Goal: Task Accomplishment & Management: Manage account settings

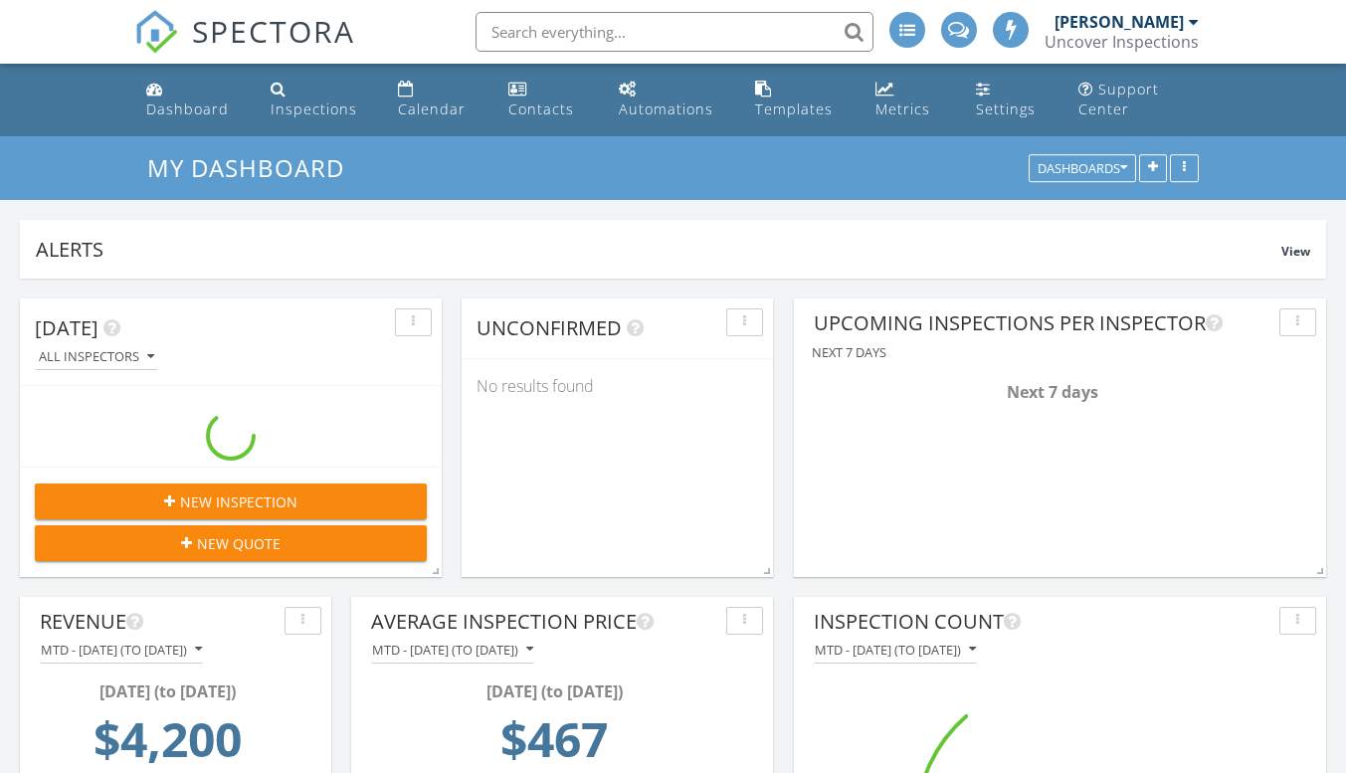
scroll to position [3384, 1377]
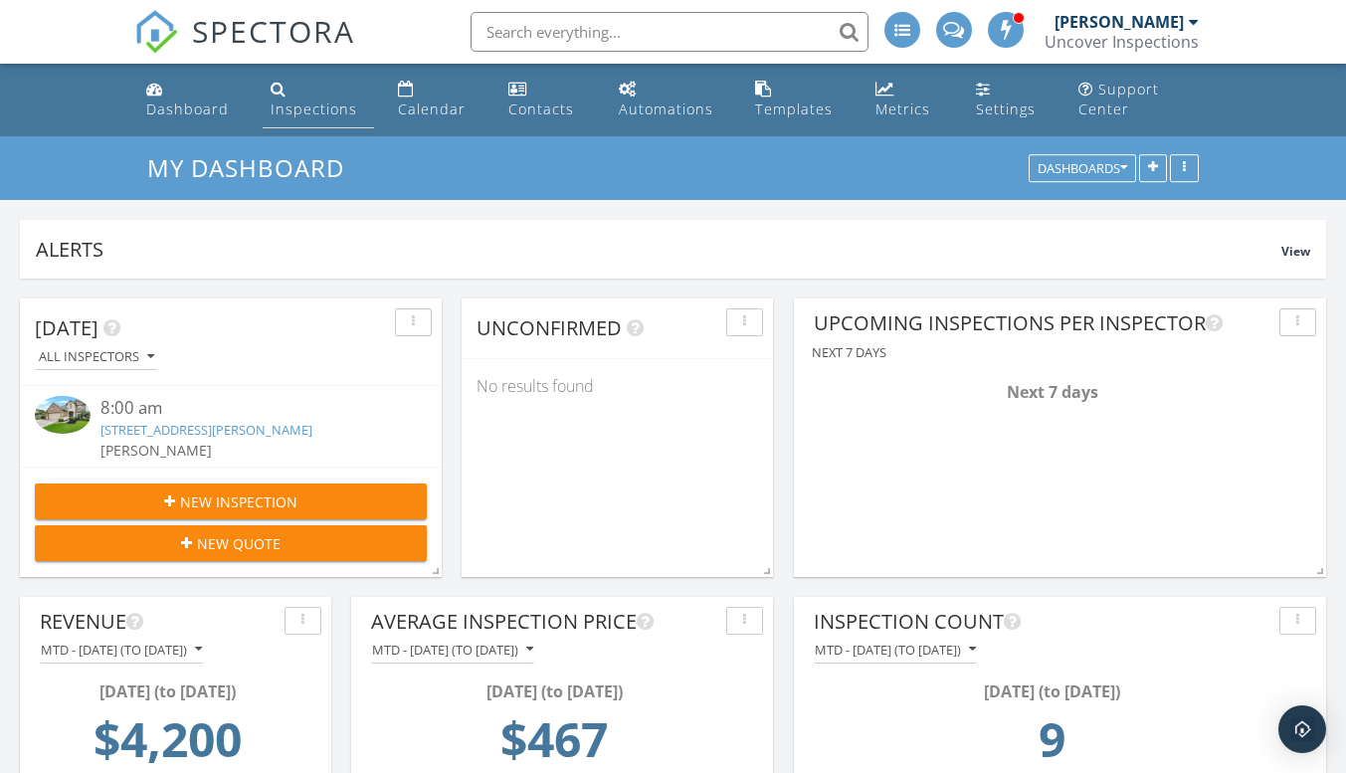
click at [305, 100] on div "Inspections" at bounding box center [314, 109] width 87 height 19
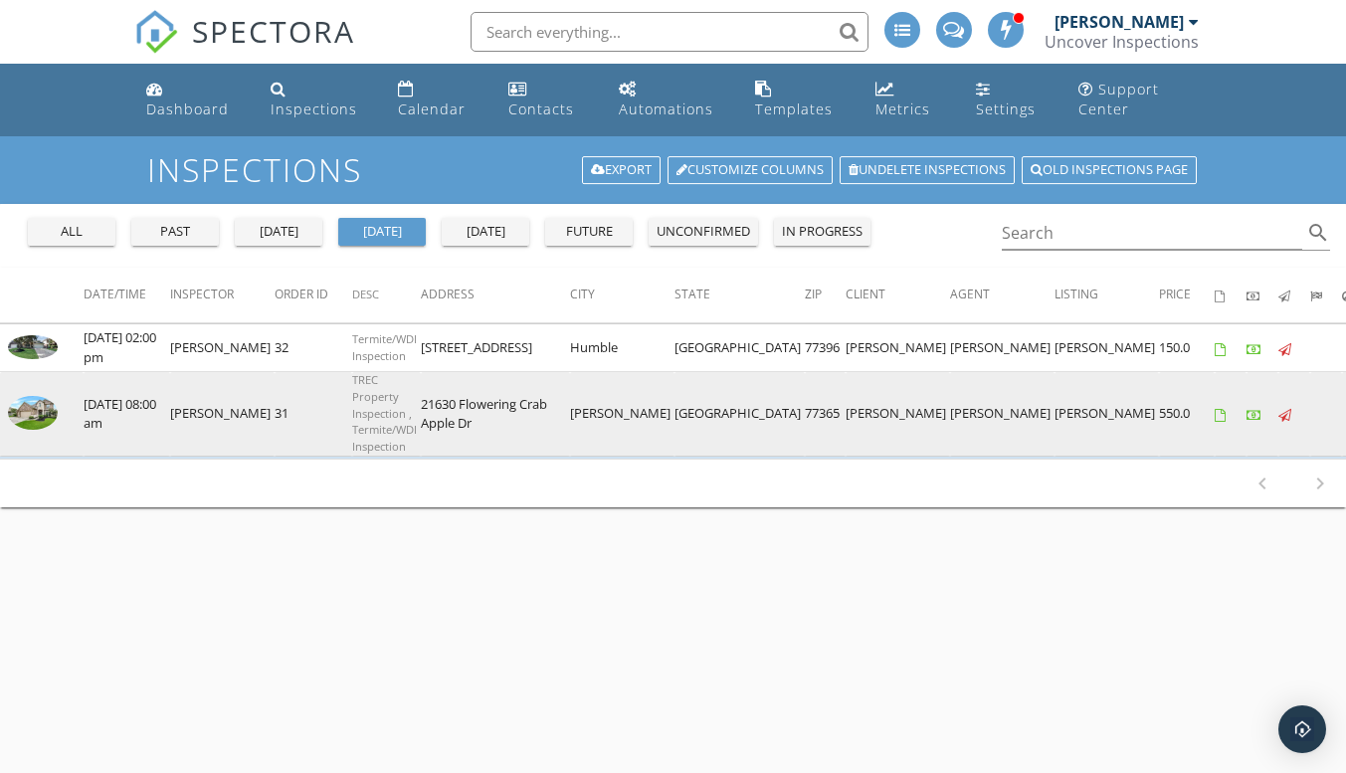
click at [37, 409] on img at bounding box center [33, 413] width 50 height 34
click at [40, 411] on img at bounding box center [33, 413] width 50 height 34
click at [42, 407] on img at bounding box center [33, 413] width 50 height 34
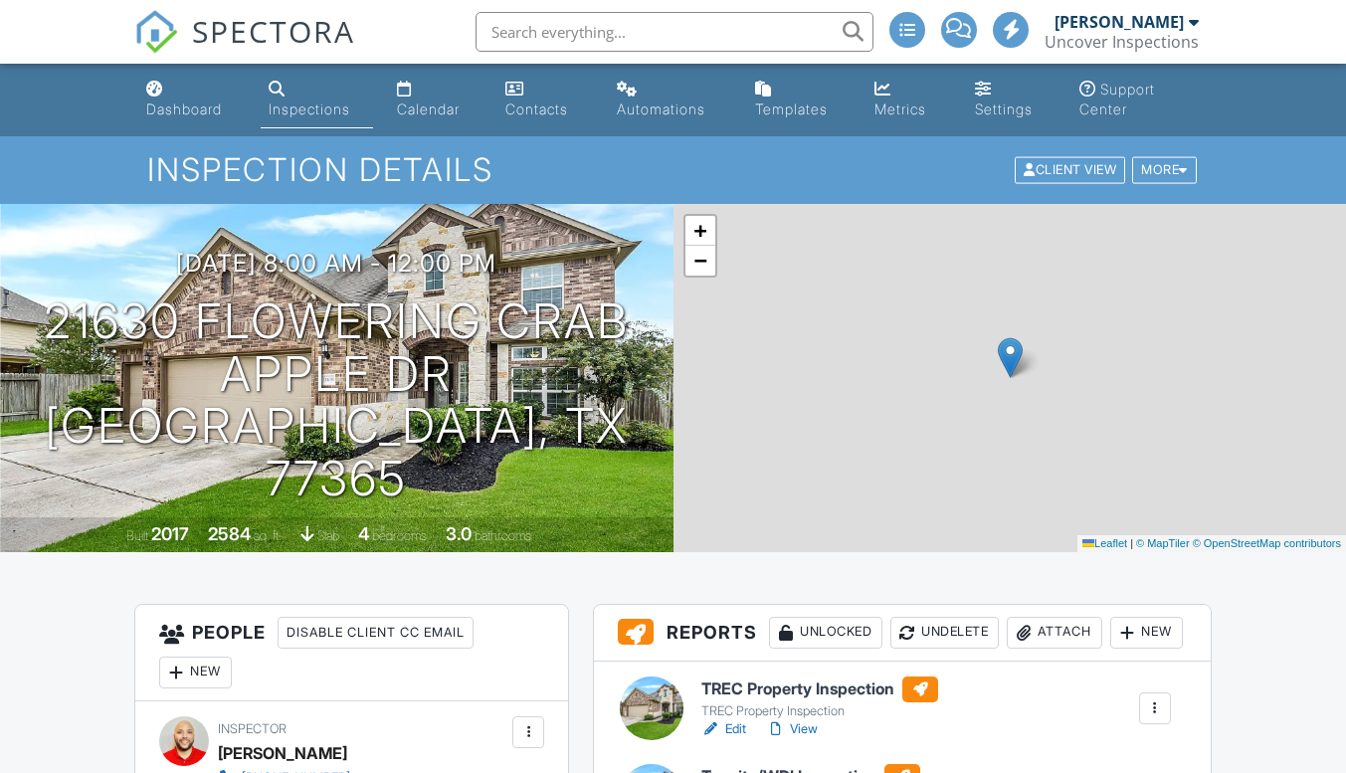
scroll to position [335, 0]
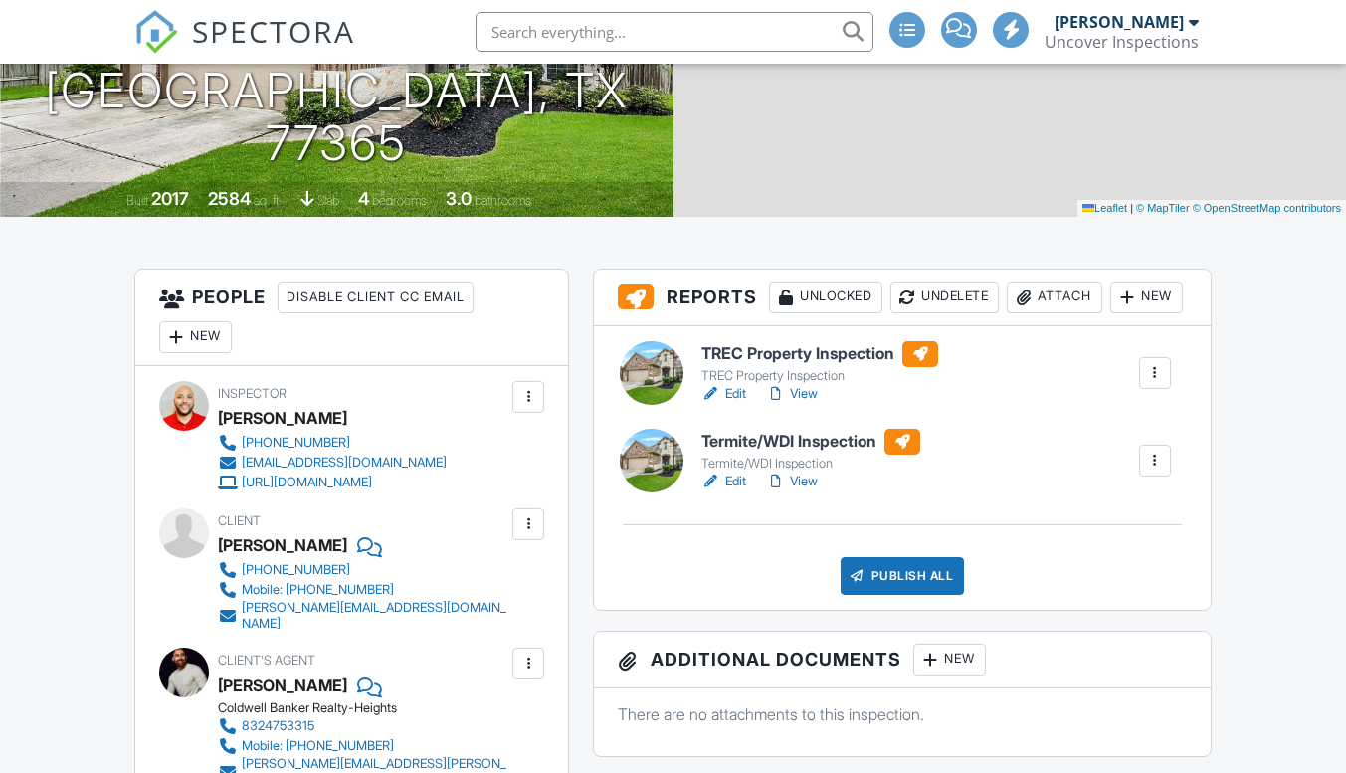
drag, startPoint x: 0, startPoint y: 0, endPoint x: 739, endPoint y: 431, distance: 855.7
click at [739, 404] on link "Edit" at bounding box center [724, 394] width 45 height 20
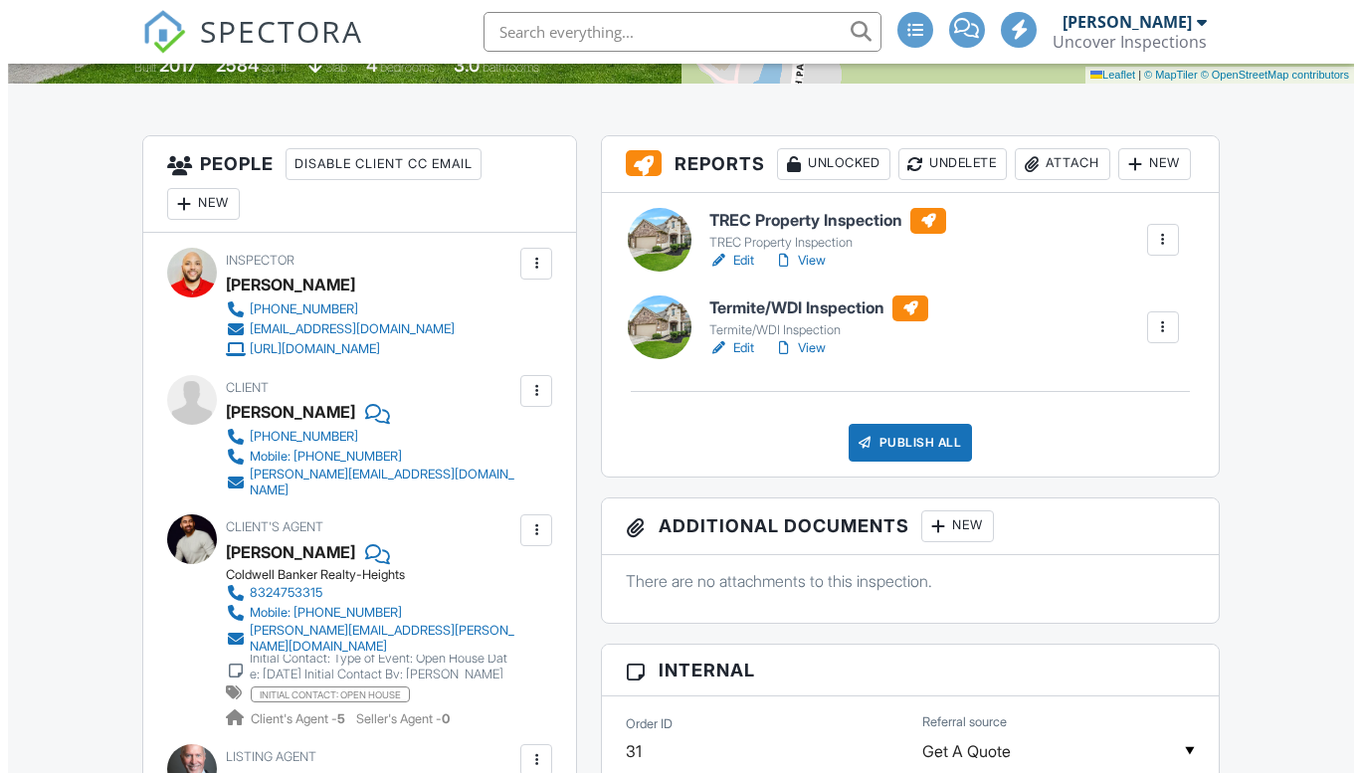
scroll to position [469, 0]
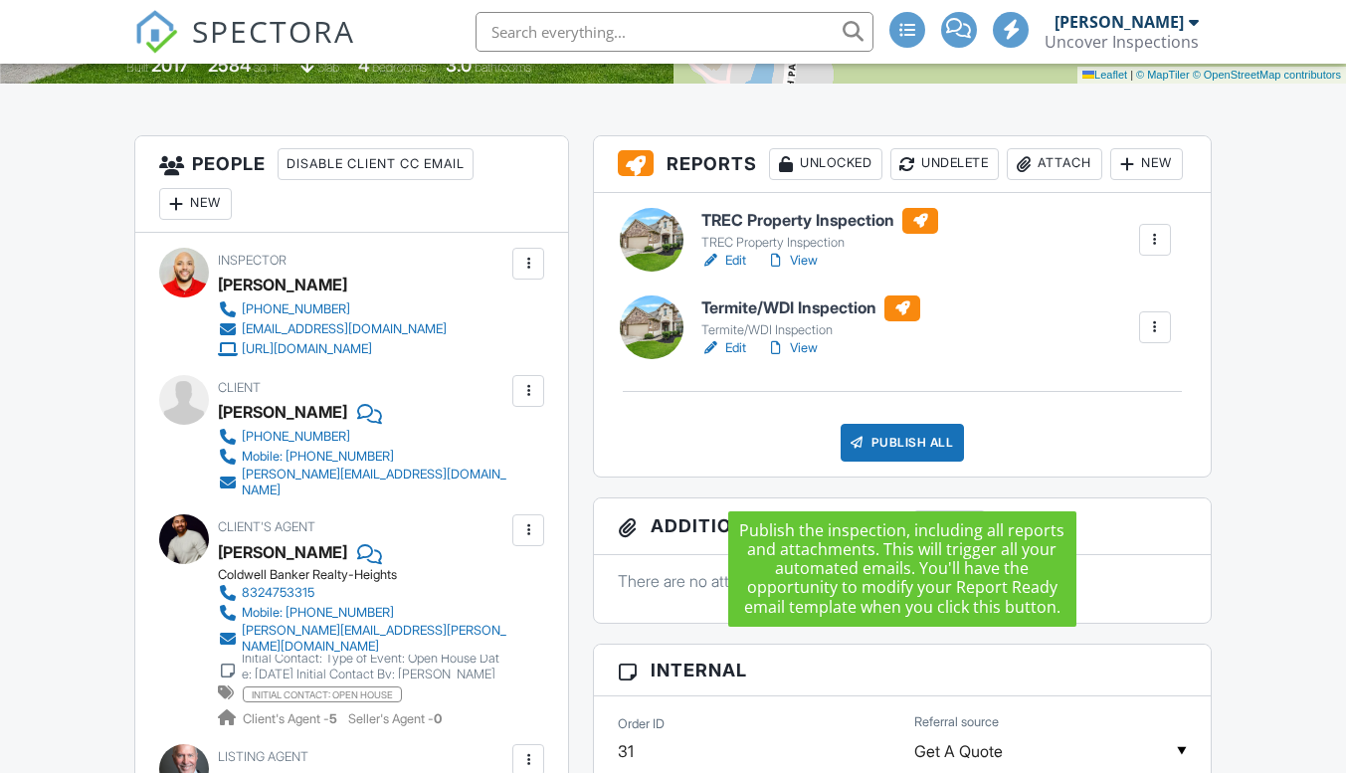
click at [922, 462] on div "Publish All" at bounding box center [903, 443] width 124 height 38
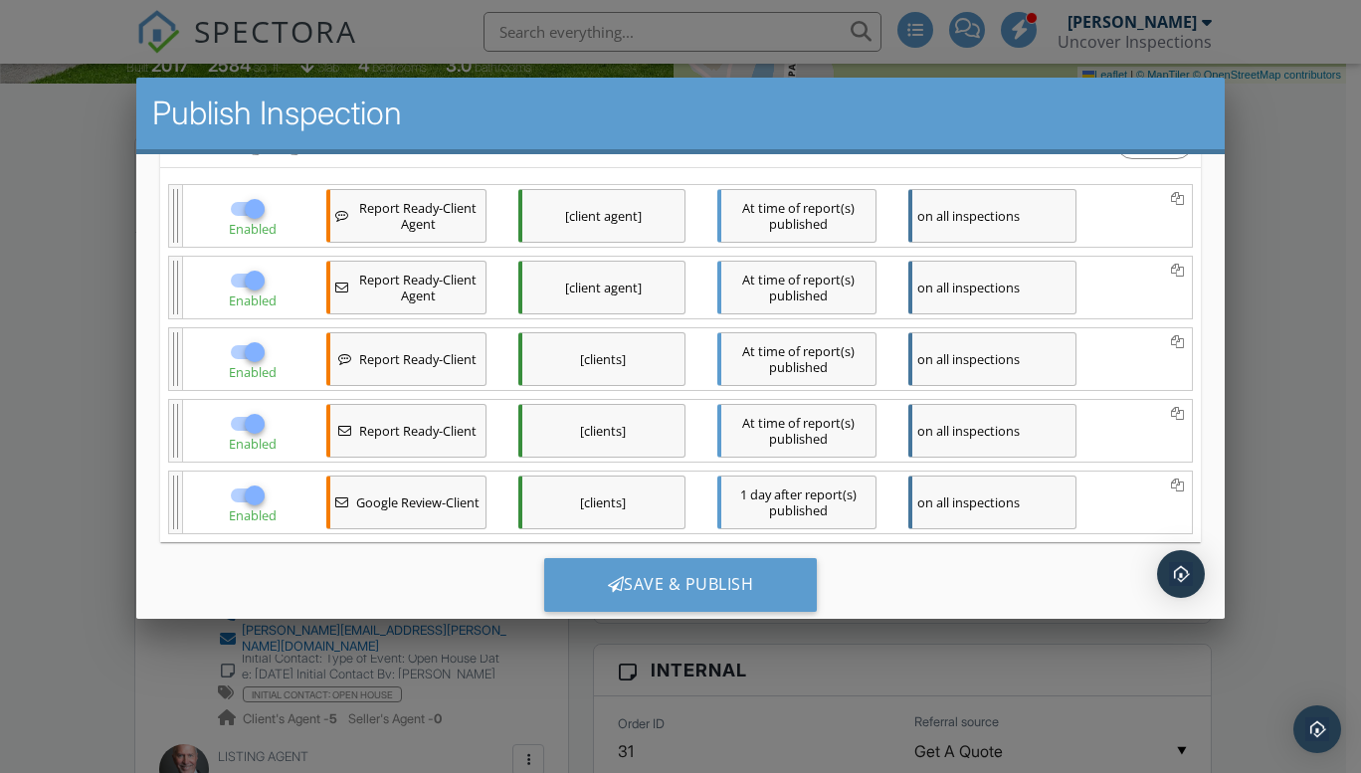
scroll to position [5, 0]
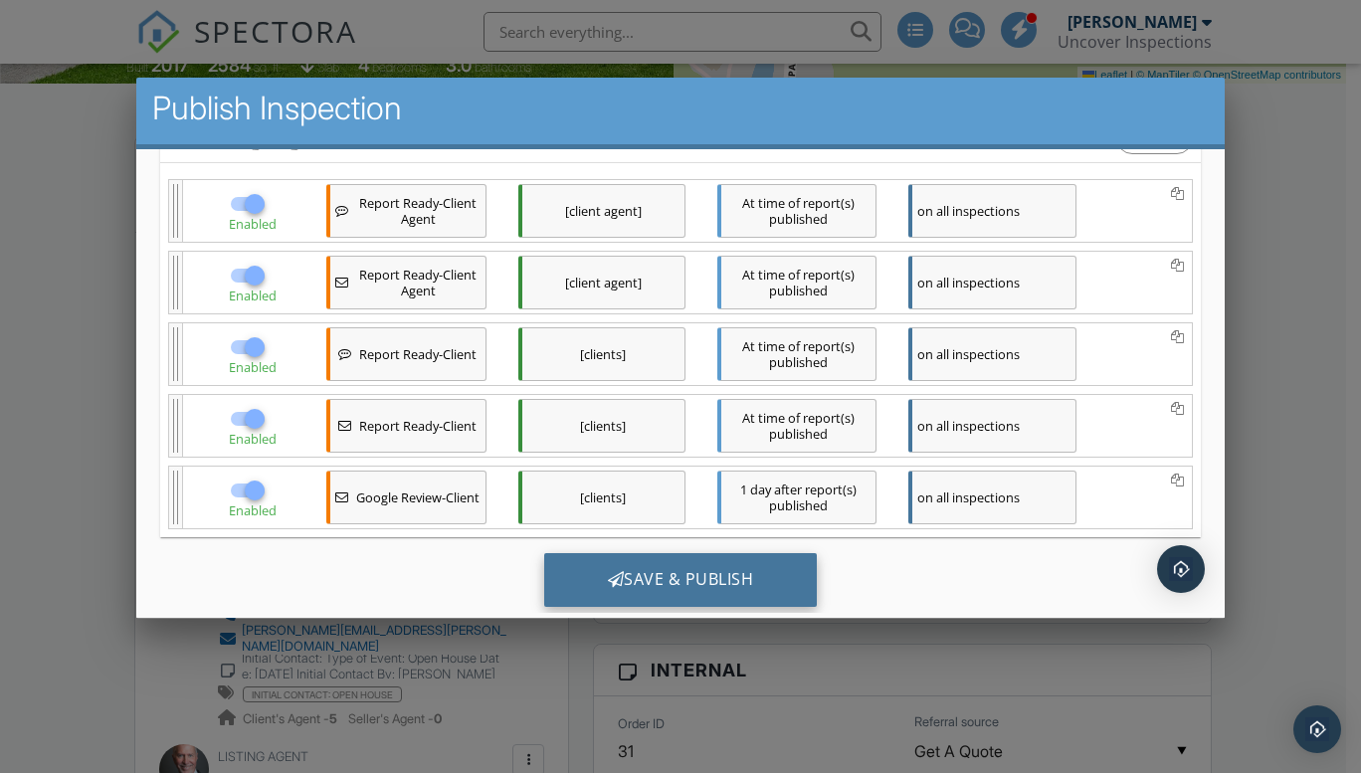
click at [658, 587] on div "Save & Publish" at bounding box center [680, 579] width 274 height 54
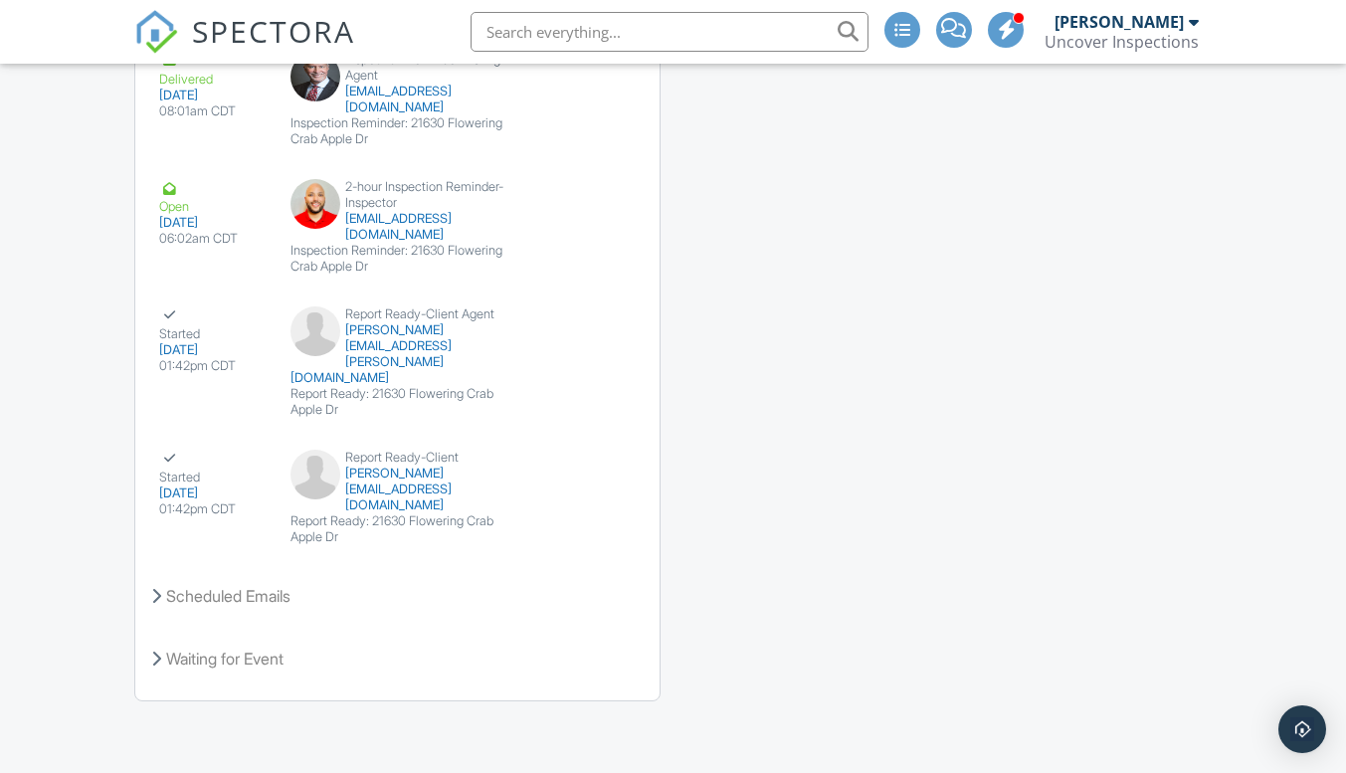
scroll to position [5218, 0]
click at [352, 591] on div "Scheduled Emails" at bounding box center [397, 596] width 524 height 54
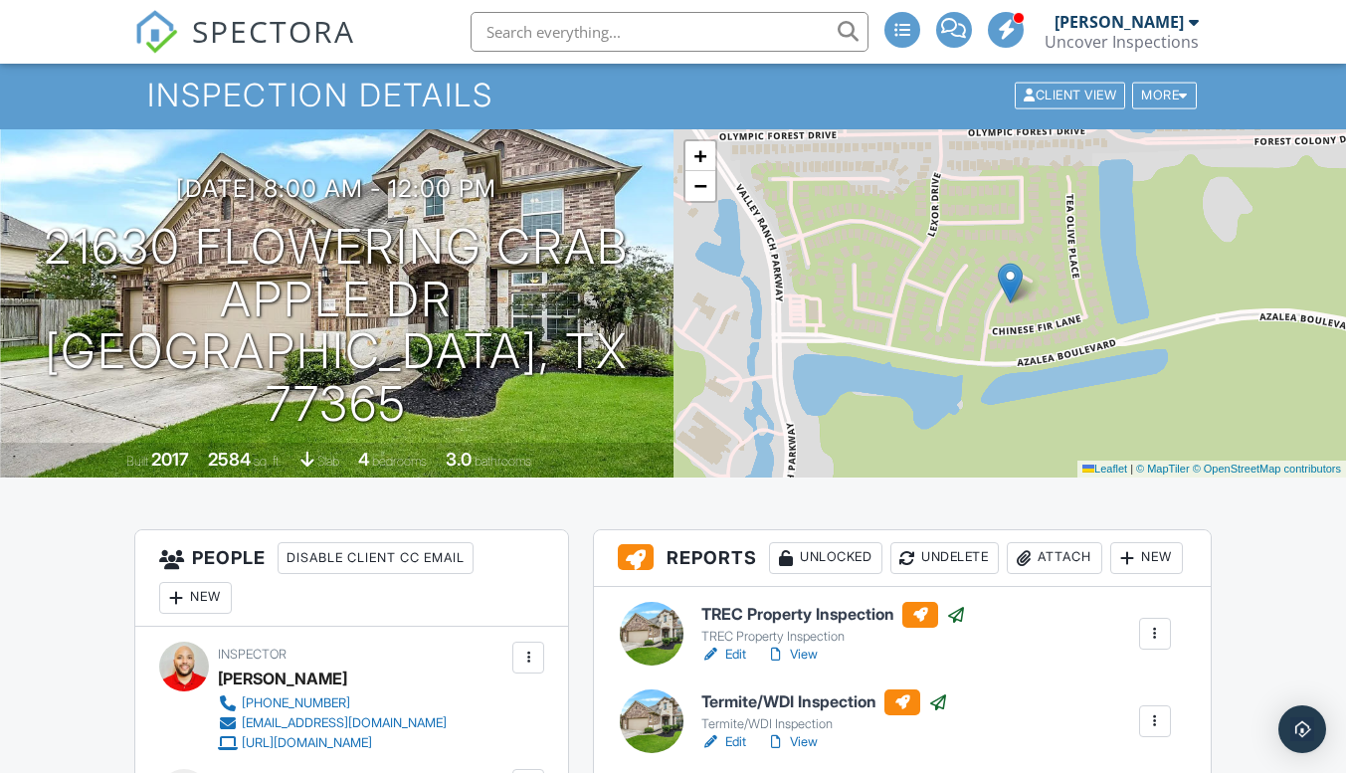
scroll to position [0, 0]
